Goal: Communication & Community: Answer question/provide support

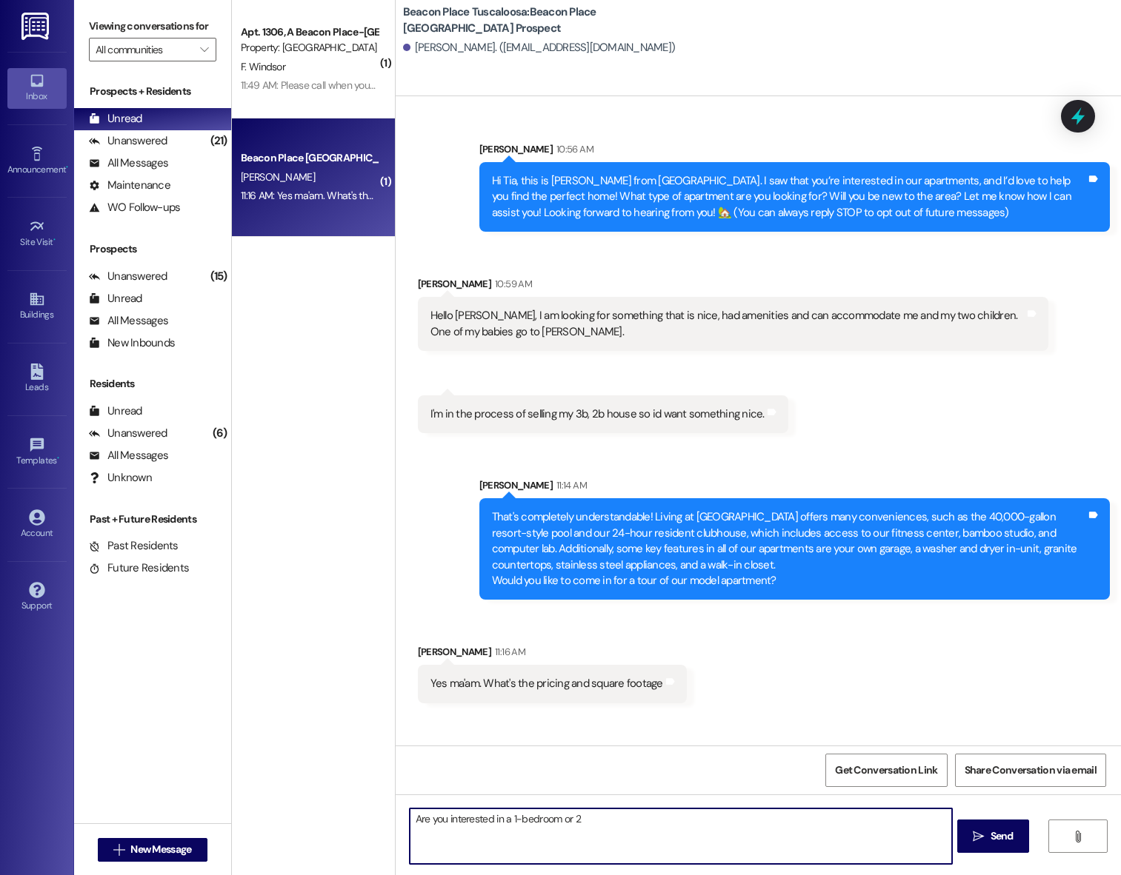
type textarea "Are you interested in a 1-bedroom or 2?"
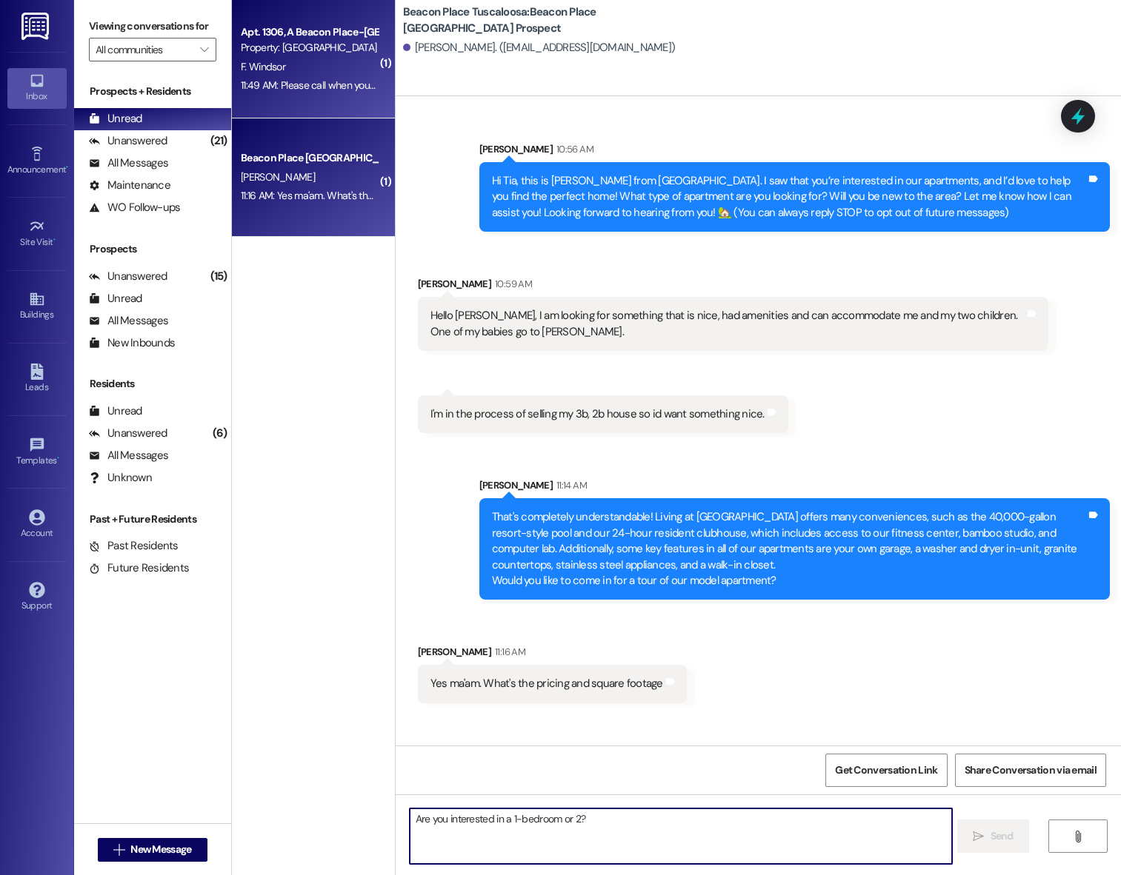
click at [330, 61] on div "F. Windsor" at bounding box center [309, 67] width 140 height 19
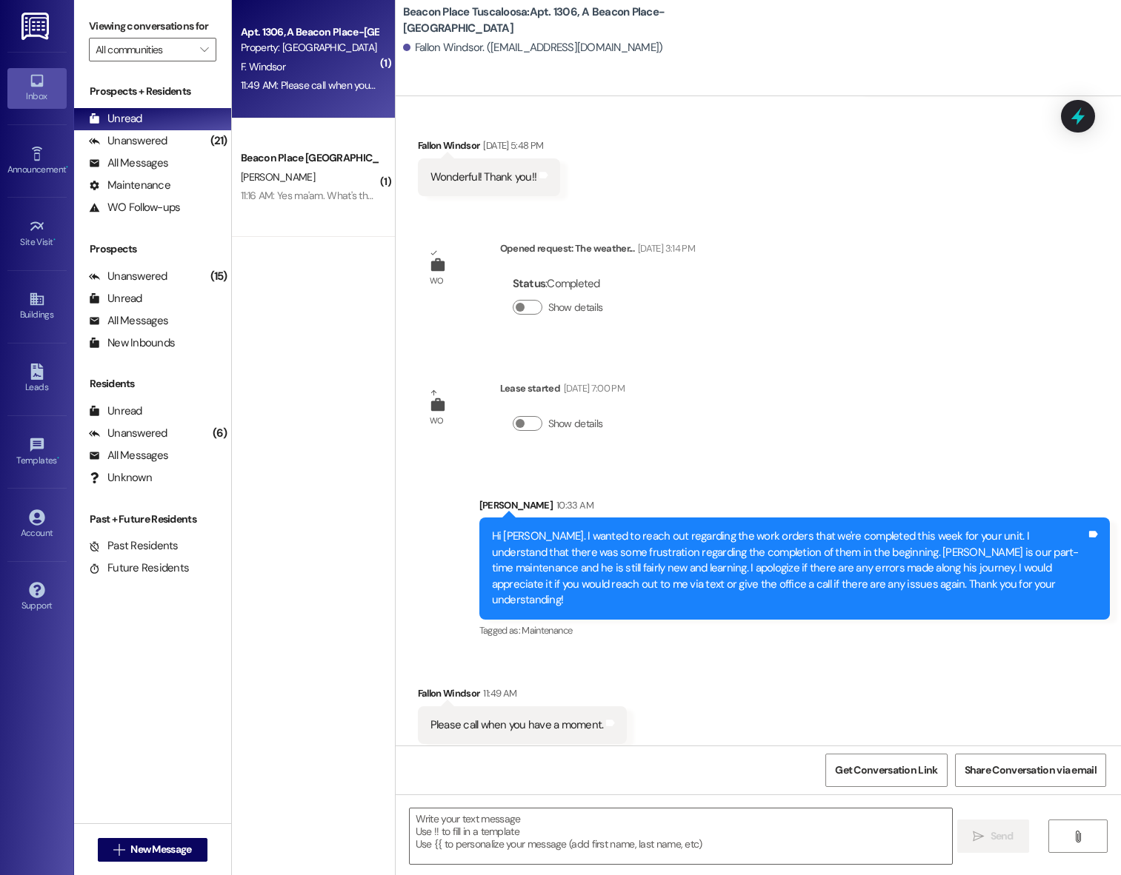
scroll to position [1675, 0]
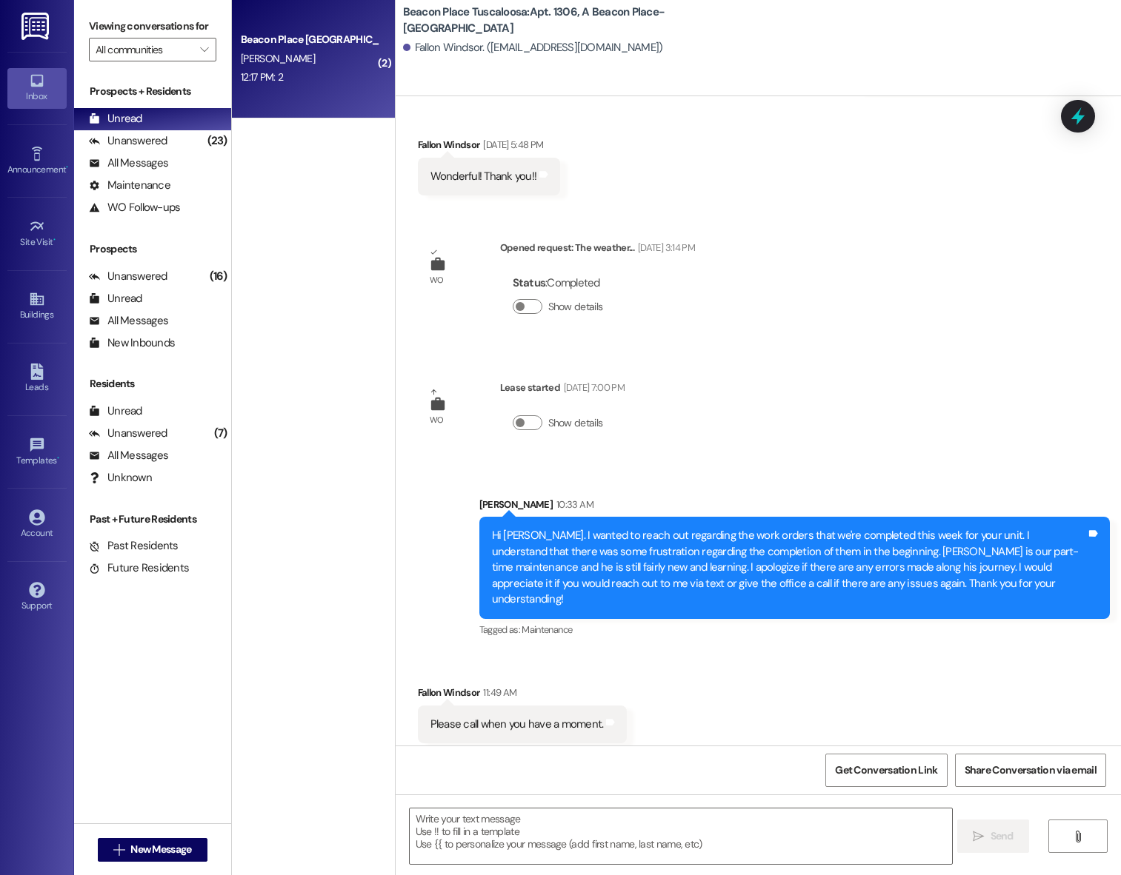
click at [292, 69] on div "12:17 PM: 2 12:17 PM: 2" at bounding box center [309, 77] width 140 height 19
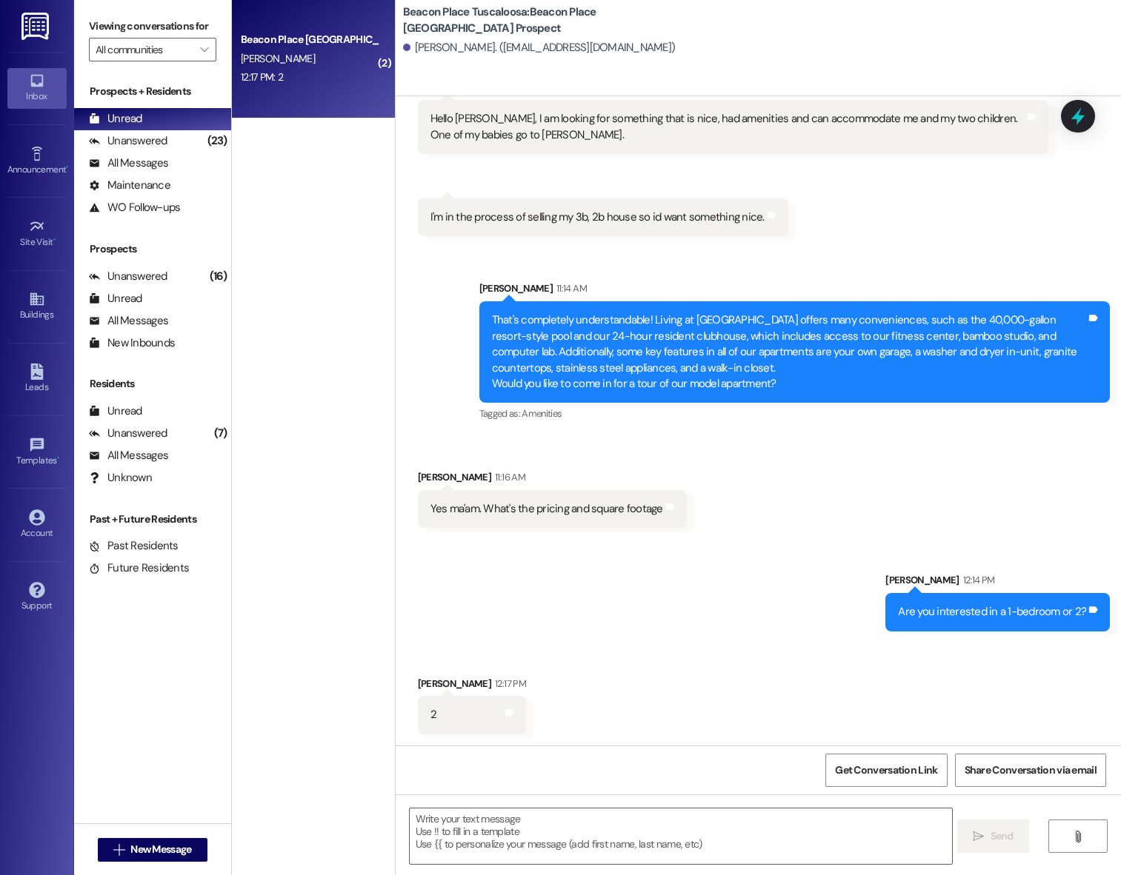
scroll to position [198, 0]
click at [513, 814] on textarea at bounding box center [681, 837] width 543 height 56
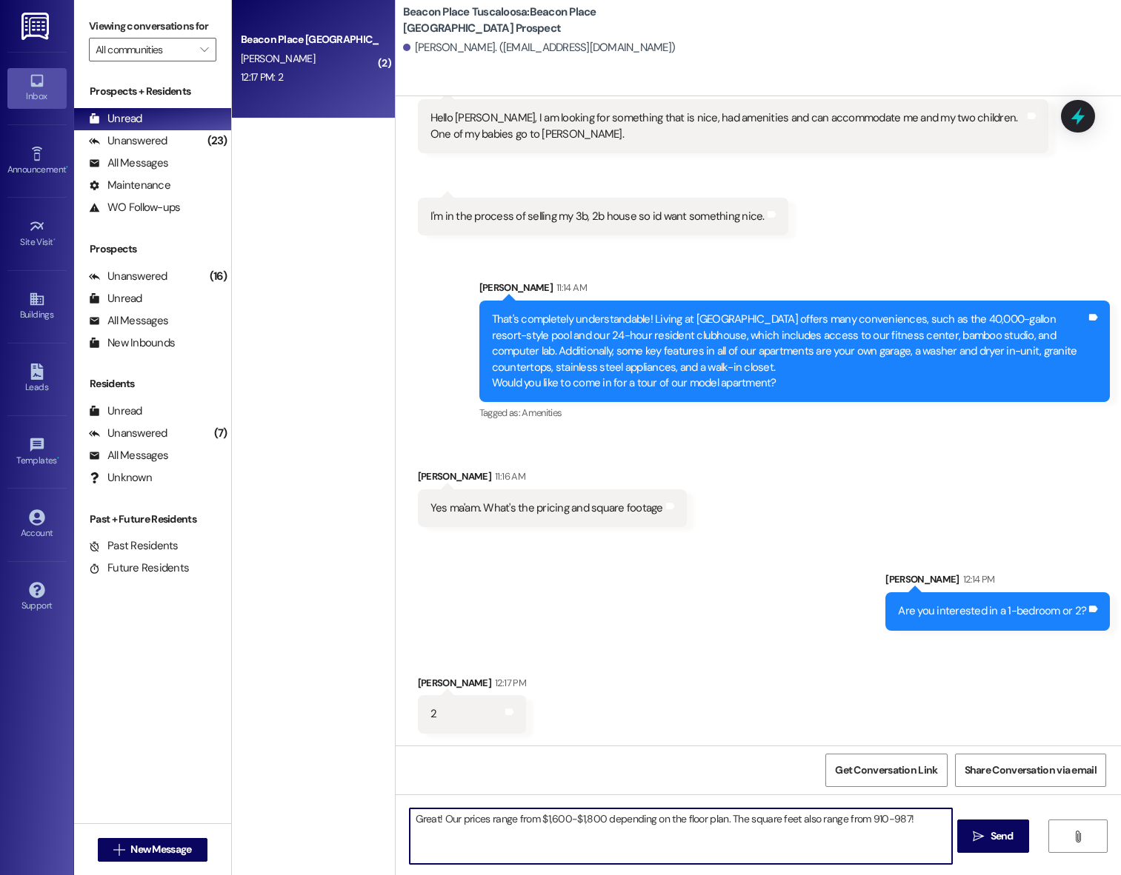
click at [469, 819] on textarea "Great! Our prices range from $1,600-$1,800 depending on the floor plan. The squ…" at bounding box center [681, 837] width 543 height 56
click at [762, 817] on textarea "Great! Our two-bedrooms range from $1,600-$1,800 depending on the floor plan. T…" at bounding box center [681, 837] width 543 height 56
click at [853, 816] on textarea "Great! Our two-bedrooms range from $1,600-$1,800 depending on the floor plan an…" at bounding box center [681, 837] width 543 height 56
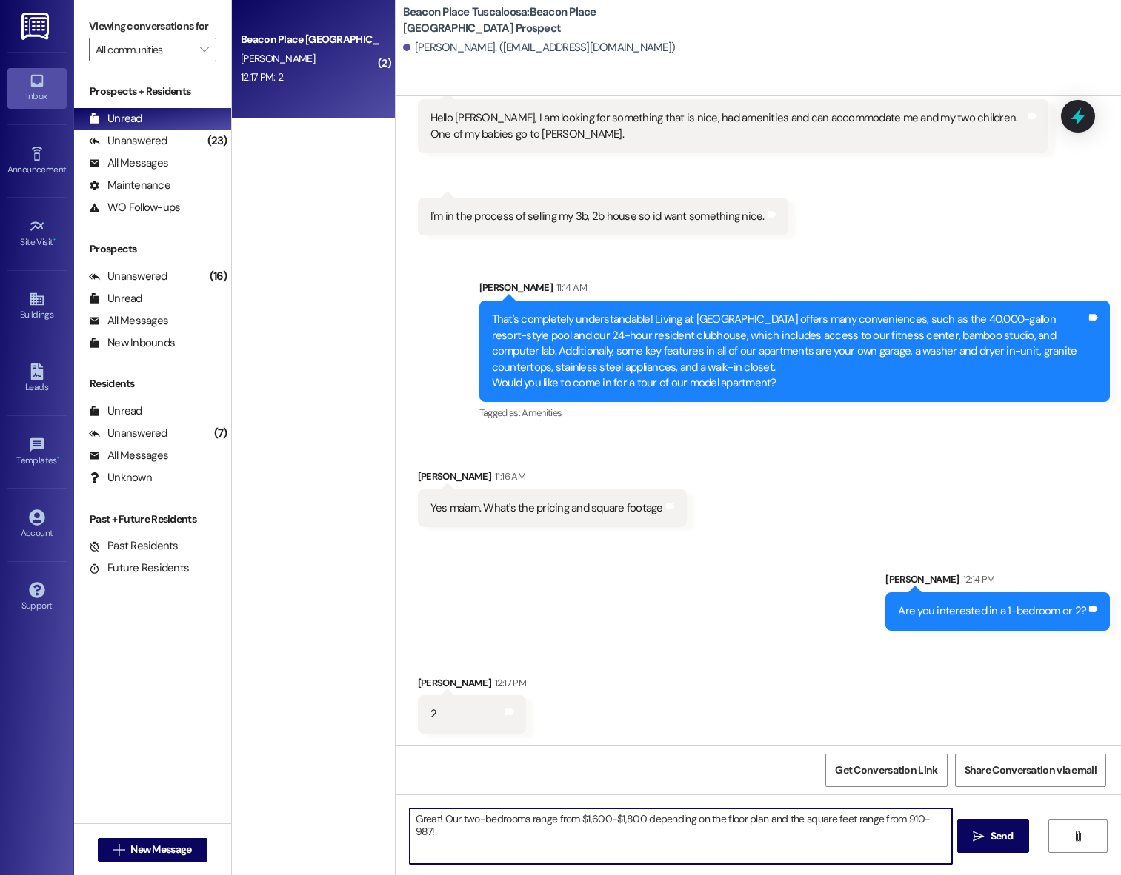
click at [772, 837] on textarea "Great! Our two-bedrooms range from $1,600-$1,800 depending on the floor plan an…" at bounding box center [681, 837] width 543 height 56
paste textarea "To view our multiple floor plan options, click HERE!"
click at [609, 834] on textarea "Great! Our two-bedrooms range from $1,600-$1,800 depending on the floor plan an…" at bounding box center [681, 837] width 543 height 56
click at [613, 834] on textarea "Great! Our two-bedrooms range from $1,600-$1,800 depending on the floor plan an…" at bounding box center [681, 837] width 543 height 56
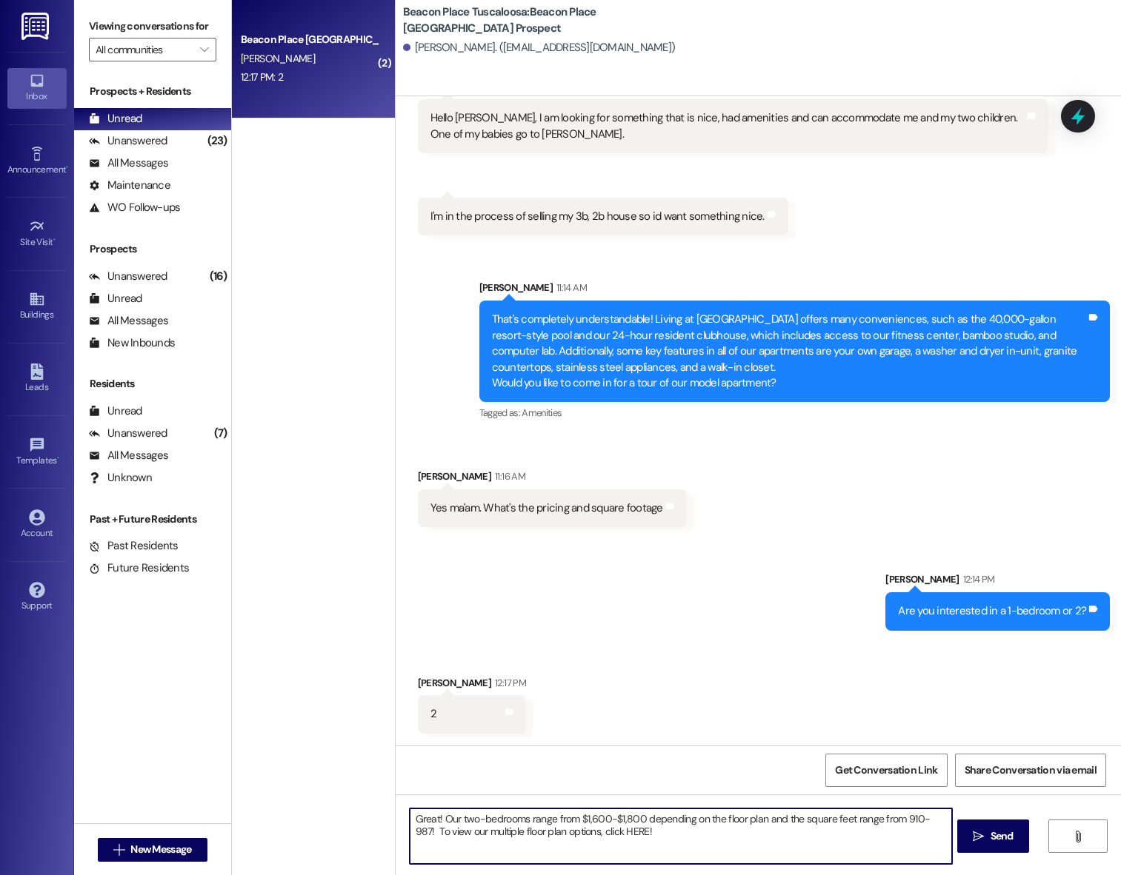
click at [613, 834] on textarea "Great! Our two-bedrooms range from $1,600-$1,800 depending on the floor plan an…" at bounding box center [681, 837] width 543 height 56
click at [631, 834] on textarea "Great! Our two-bedrooms range from $1,600-$1,800 depending on the floor plan an…" at bounding box center [681, 837] width 543 height 56
drag, startPoint x: 631, startPoint y: 833, endPoint x: 407, endPoint y: 834, distance: 223.7
click at [410, 834] on textarea "Great! Our two-bedrooms range from $1,600-$1,800 depending on the floor plan an…" at bounding box center [681, 837] width 543 height 56
click at [935, 818] on textarea "Great! Our two-bedrooms range from $1,600-$1,800 depending on the floor plan an…" at bounding box center [681, 837] width 543 height 56
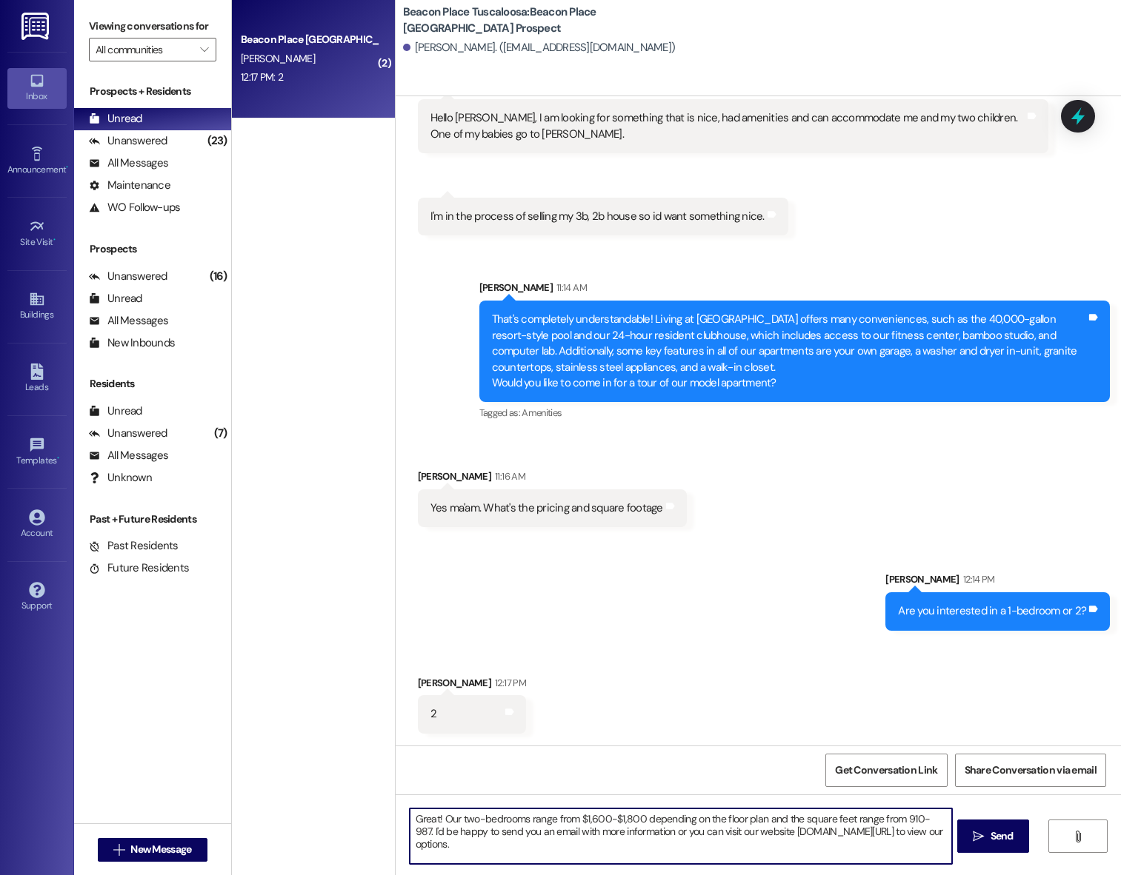
click at [747, 846] on textarea "Great! Our two-bedrooms range from $1,600-$1,800 depending on the floor plan an…" at bounding box center [681, 837] width 543 height 56
type textarea "Great! Our two-bedrooms range from $1,600-$1,800 depending on the floor plan an…"
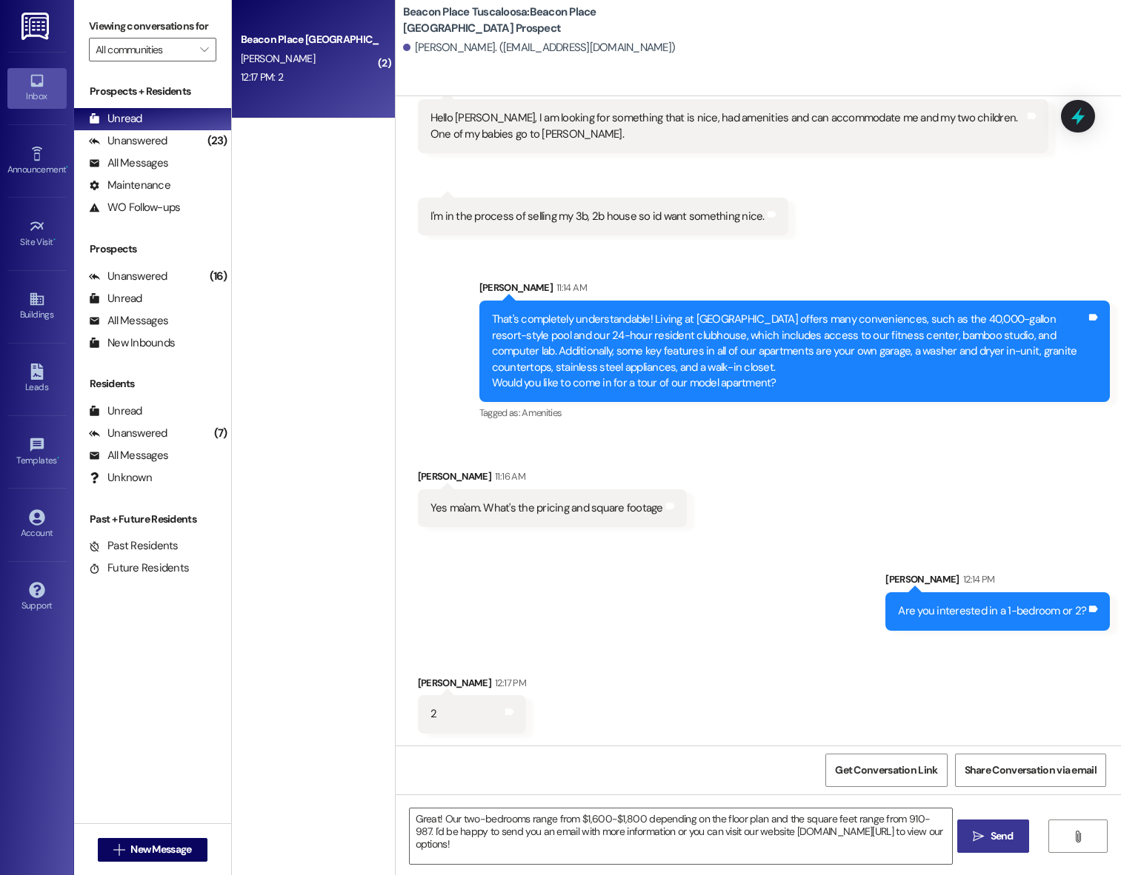
click at [982, 829] on span " Send" at bounding box center [993, 837] width 47 height 16
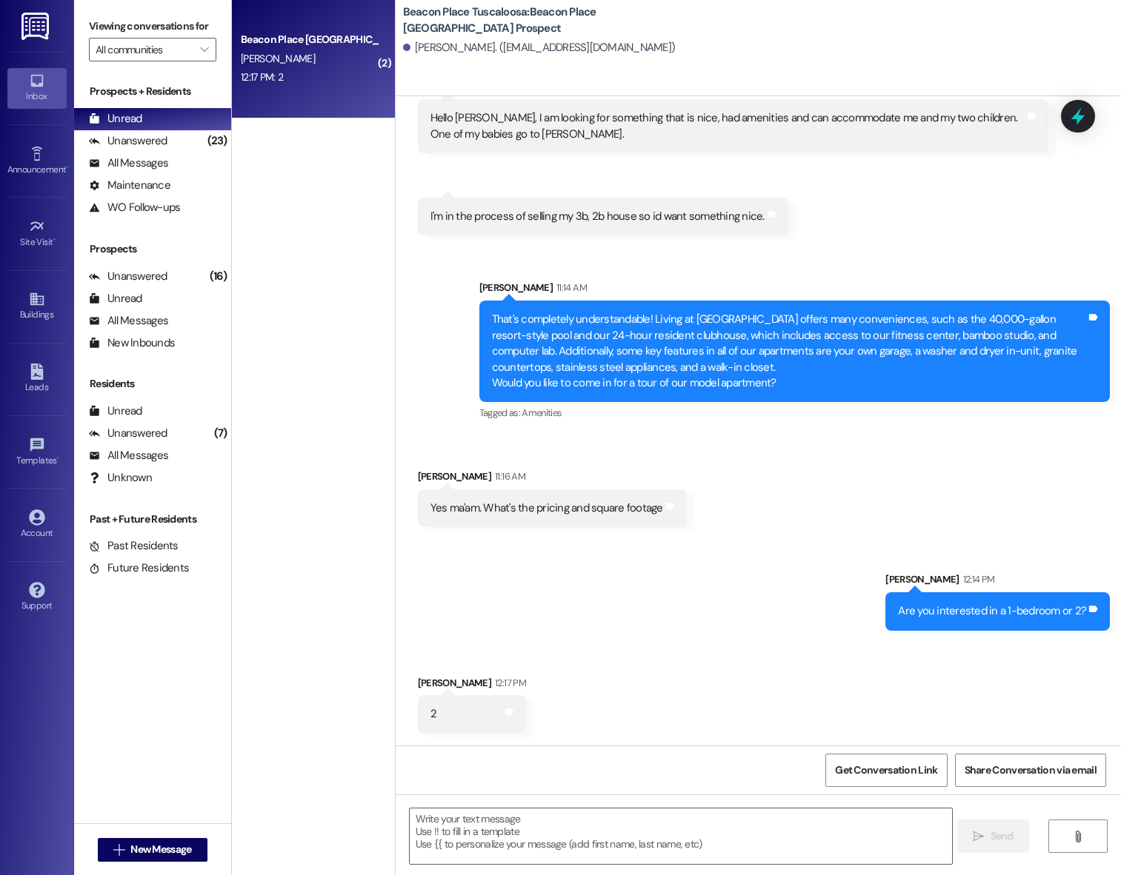
scroll to position [333, 0]
